Goal: Task Accomplishment & Management: Manage account settings

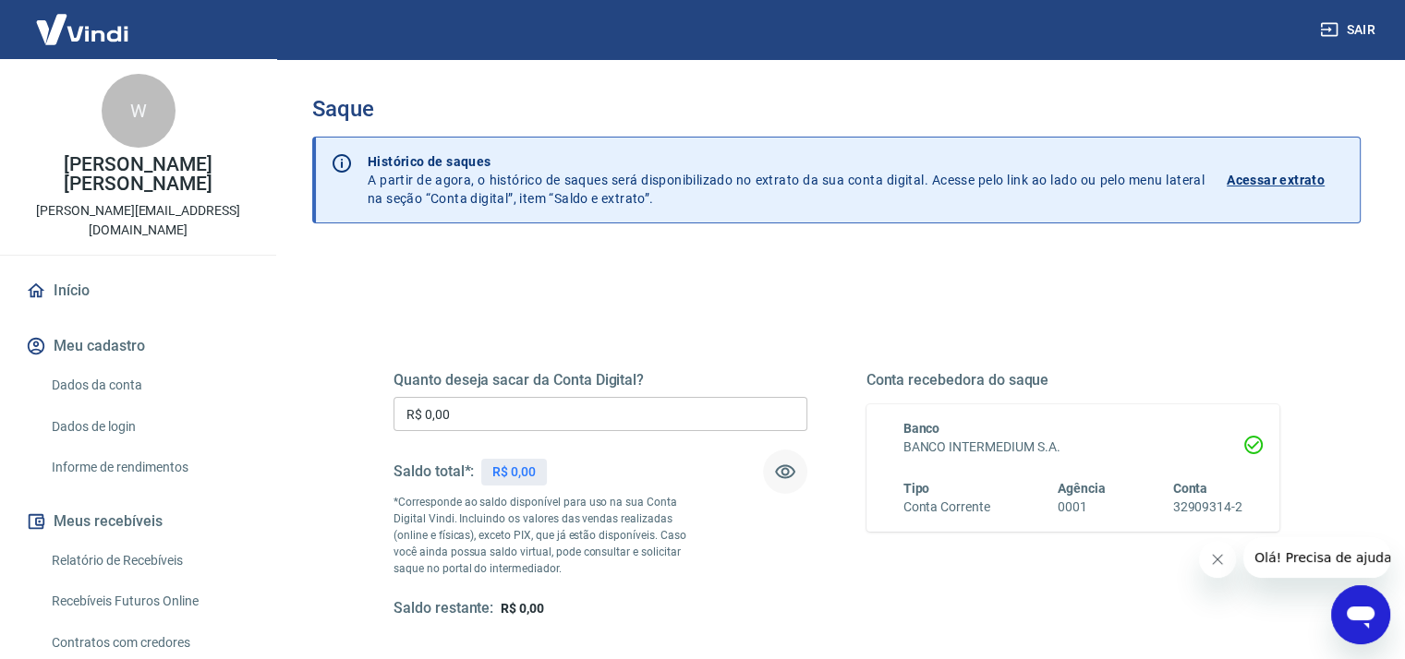
click at [786, 477] on icon "button" at bounding box center [785, 472] width 20 height 14
click at [787, 477] on icon "button" at bounding box center [785, 473] width 20 height 18
